Goal: Check status

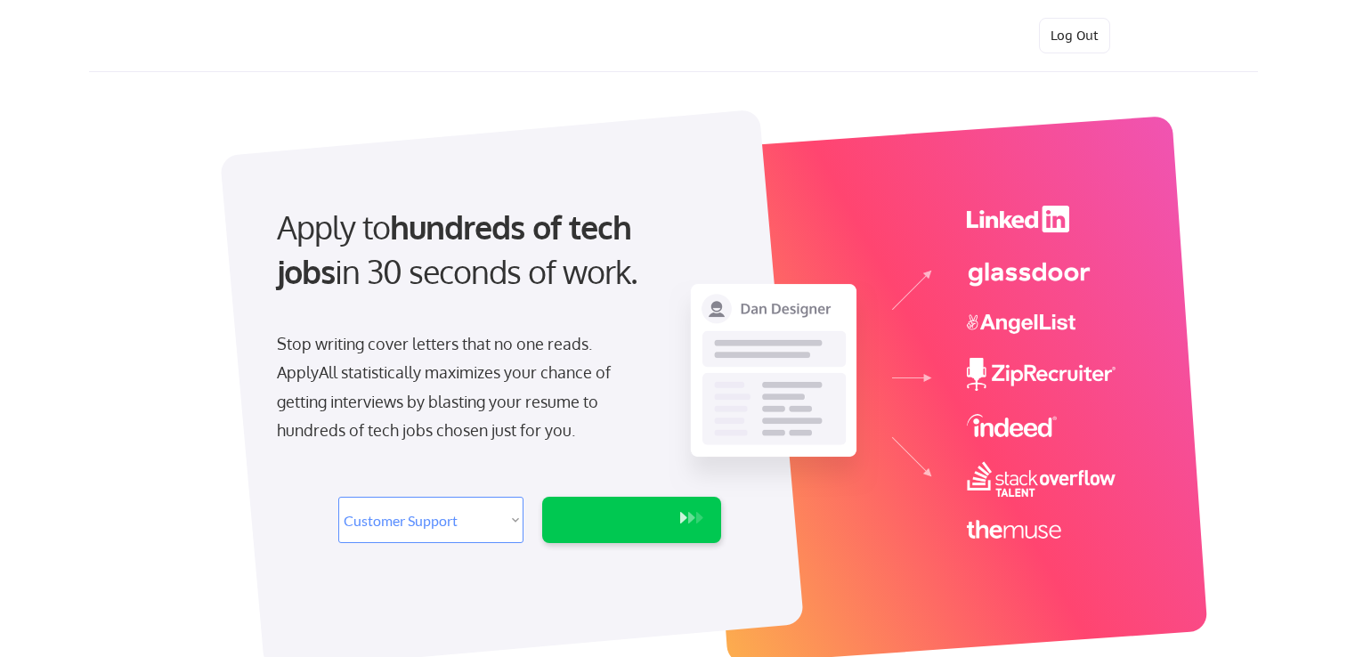
select select ""customer_support""
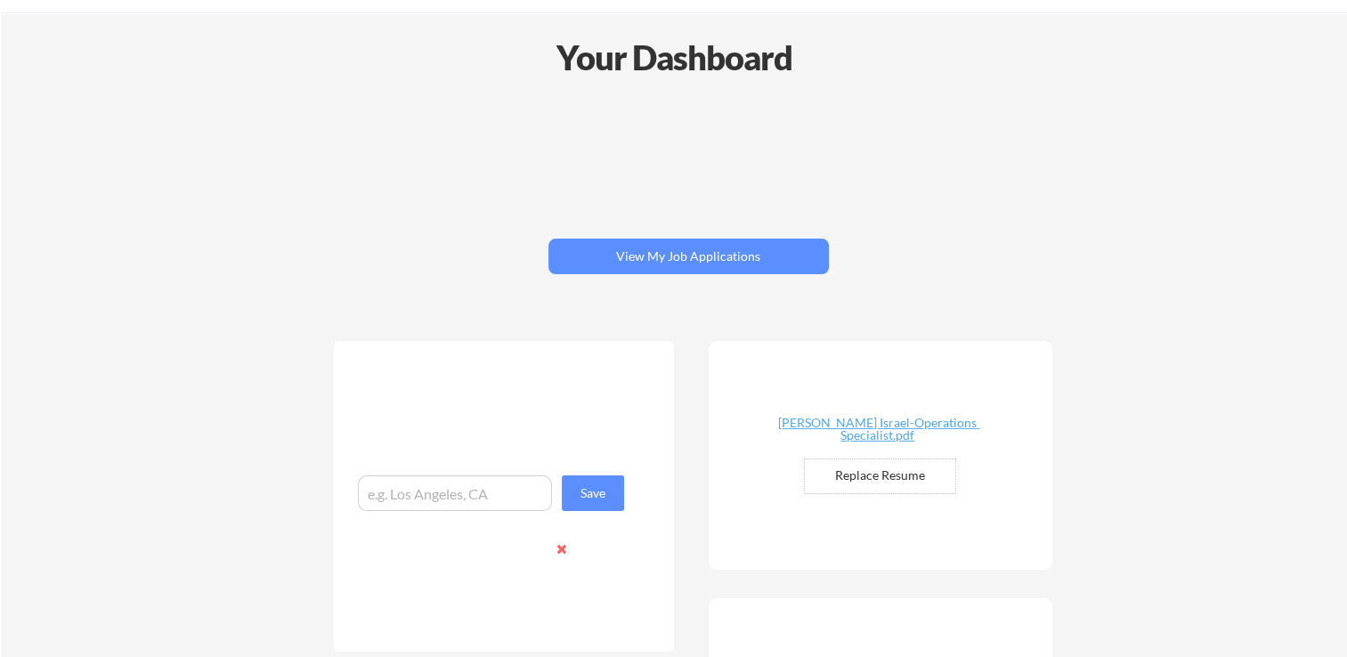
scroll to position [146, 0]
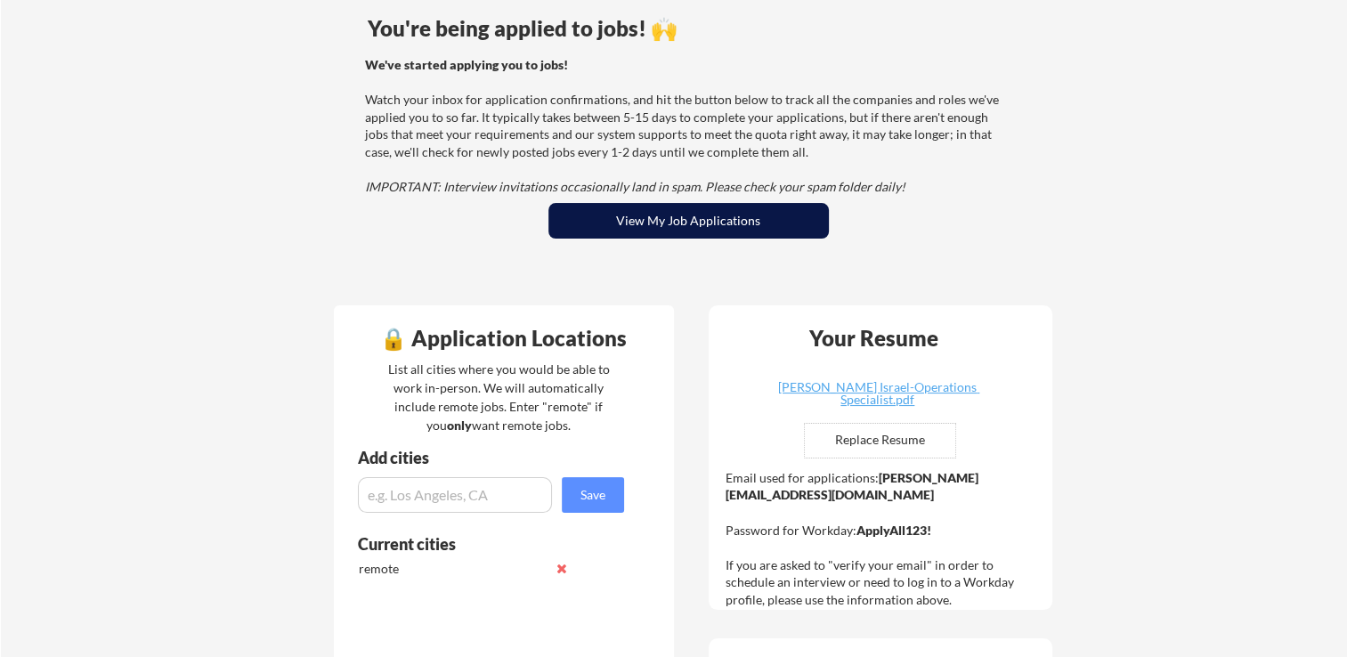
click at [734, 231] on button "View My Job Applications" at bounding box center [688, 221] width 280 height 36
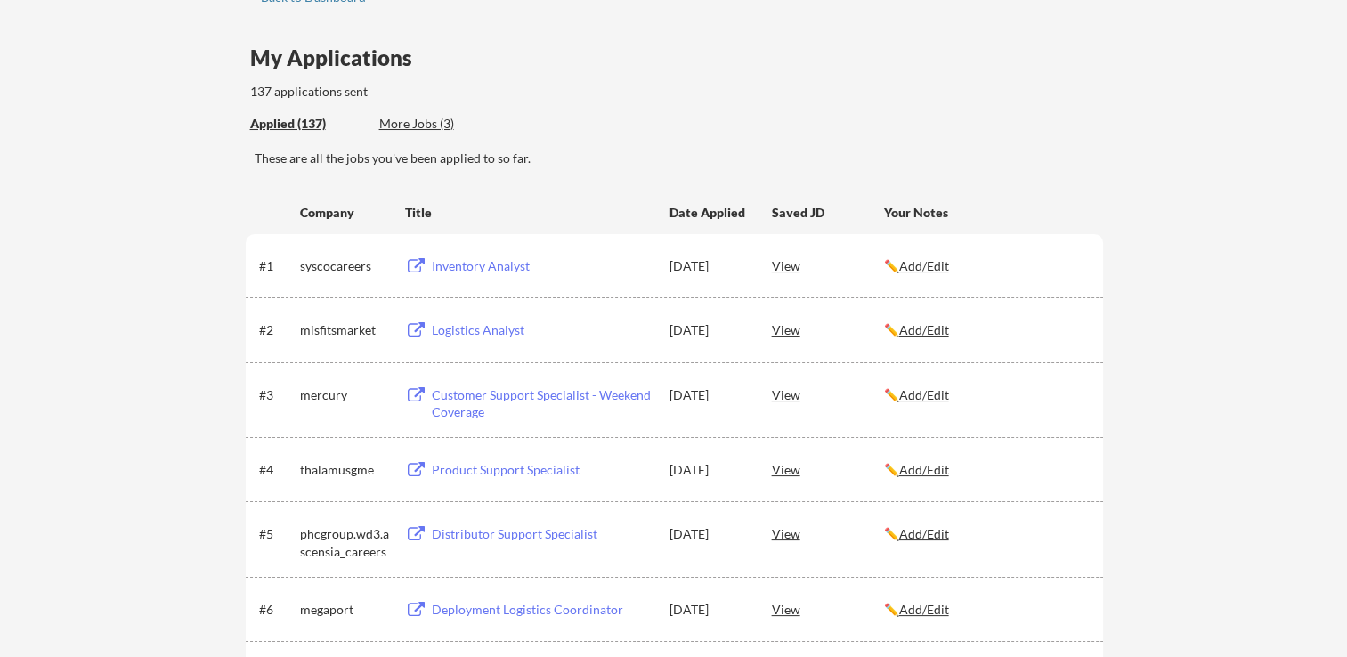
scroll to position [76, 0]
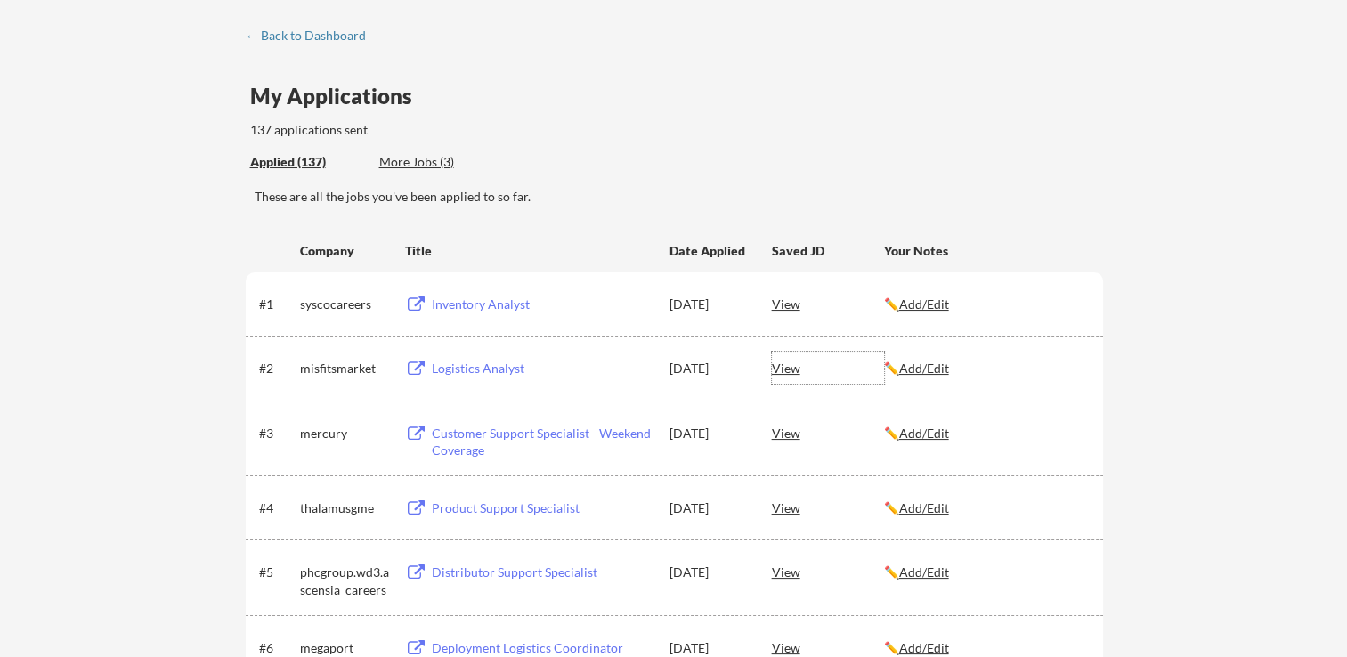
click at [791, 372] on div "View" at bounding box center [828, 368] width 112 height 32
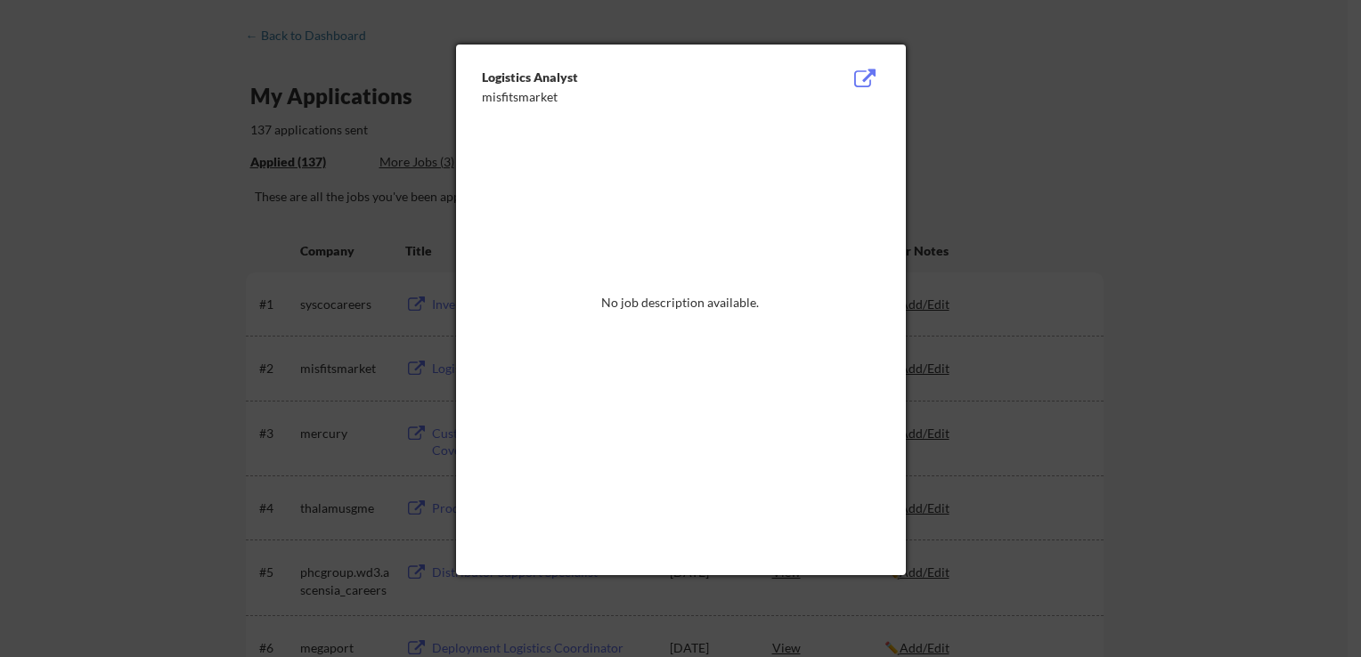
click at [998, 131] on div at bounding box center [680, 328] width 1361 height 657
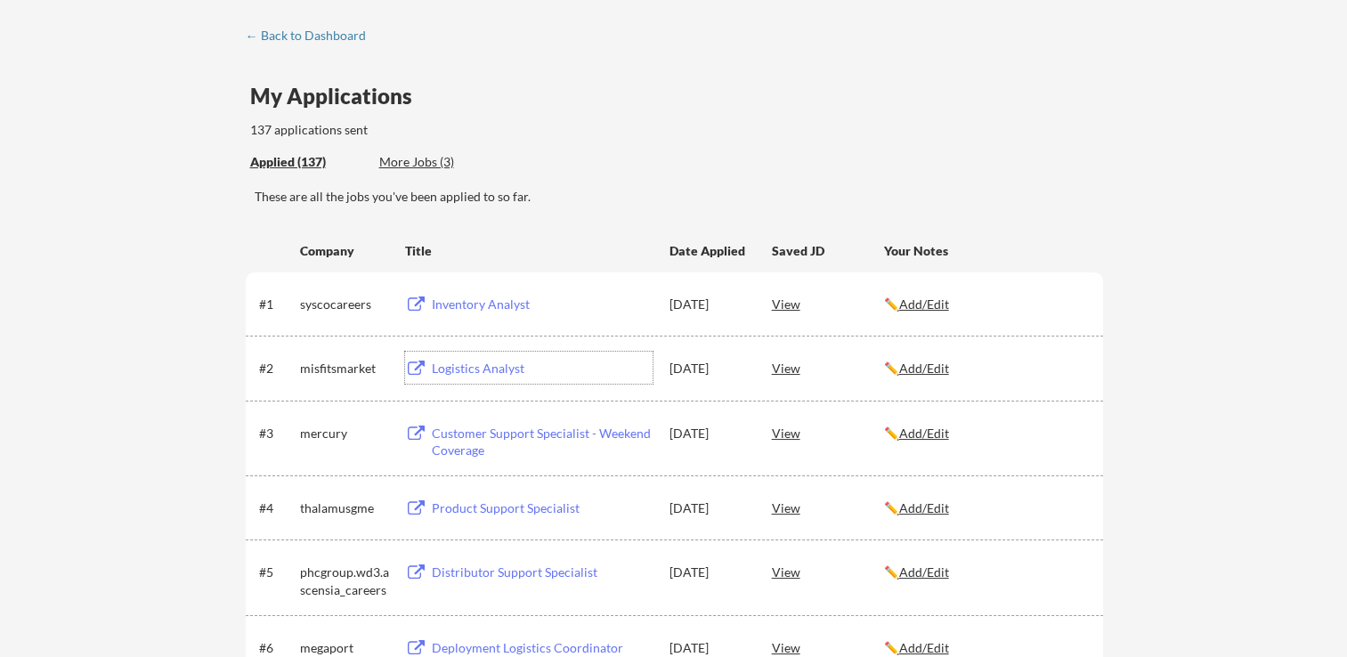
click at [484, 368] on div "Logistics Analyst" at bounding box center [542, 369] width 221 height 18
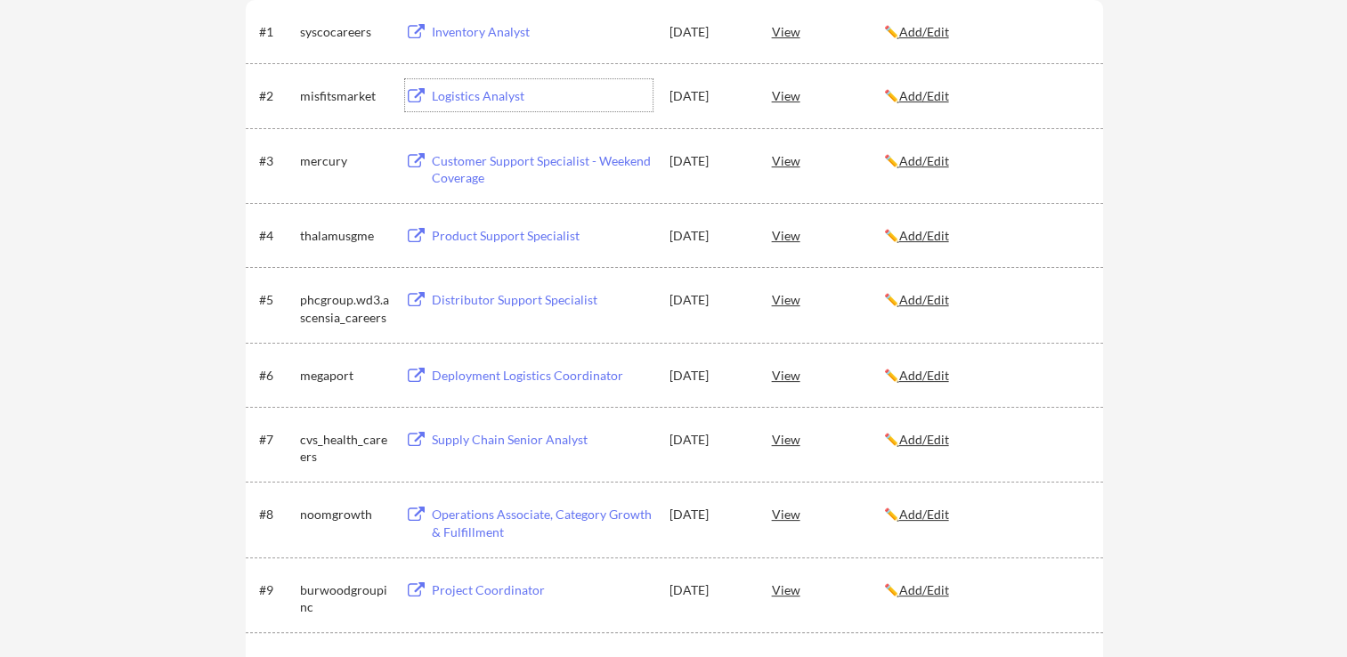
scroll to position [0, 0]
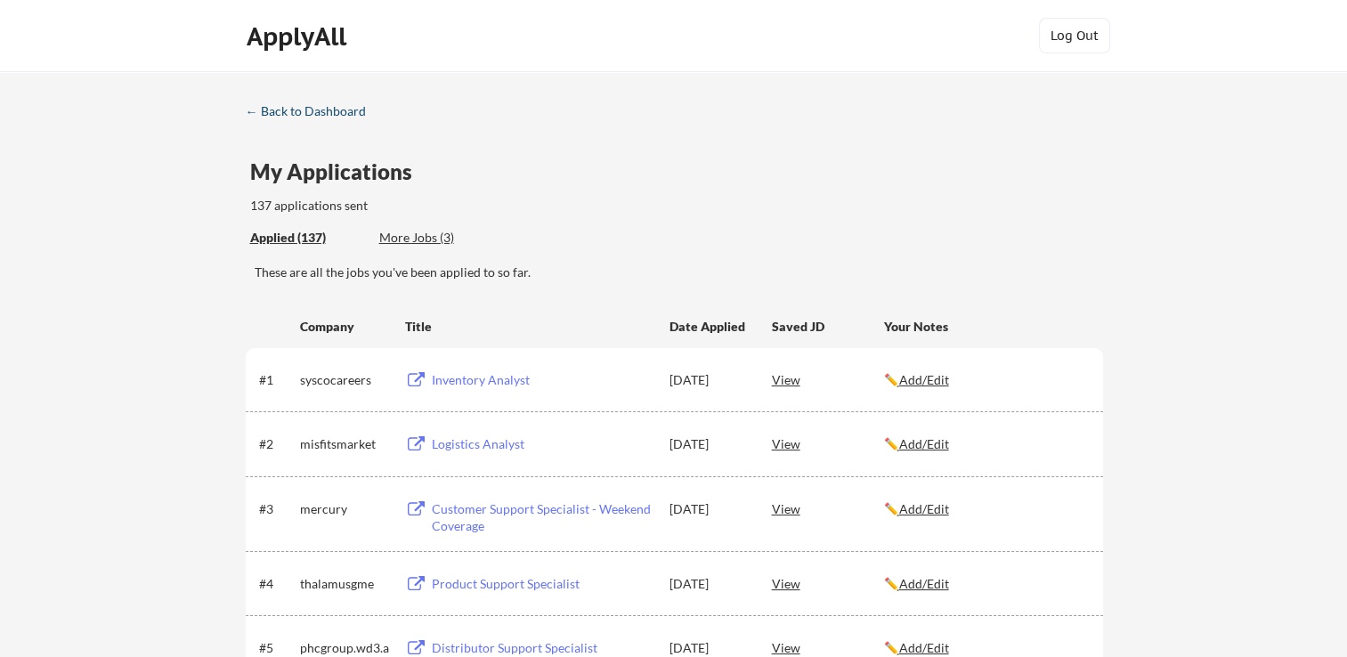
click at [264, 109] on div "← Back to Dashboard" at bounding box center [313, 111] width 134 height 12
